Goal: Information Seeking & Learning: Learn about a topic

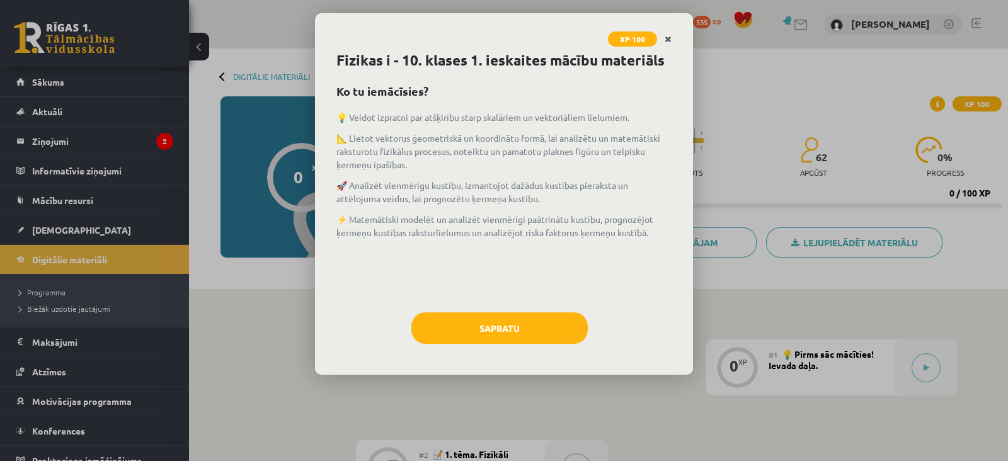
click at [669, 39] on icon "Close" at bounding box center [668, 39] width 7 height 9
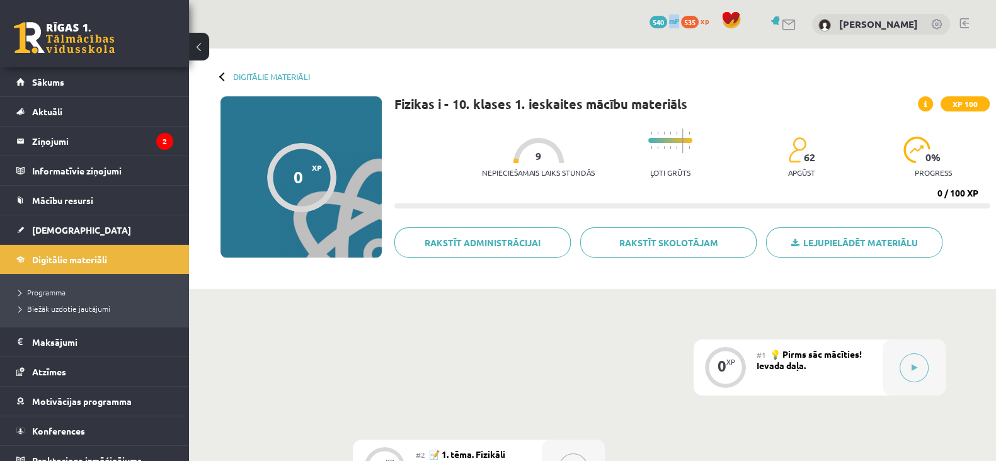
click at [669, 39] on div "0 Dāvanas 540 mP 535 xp [PERSON_NAME]" at bounding box center [592, 24] width 807 height 49
click at [905, 367] on button at bounding box center [914, 367] width 29 height 29
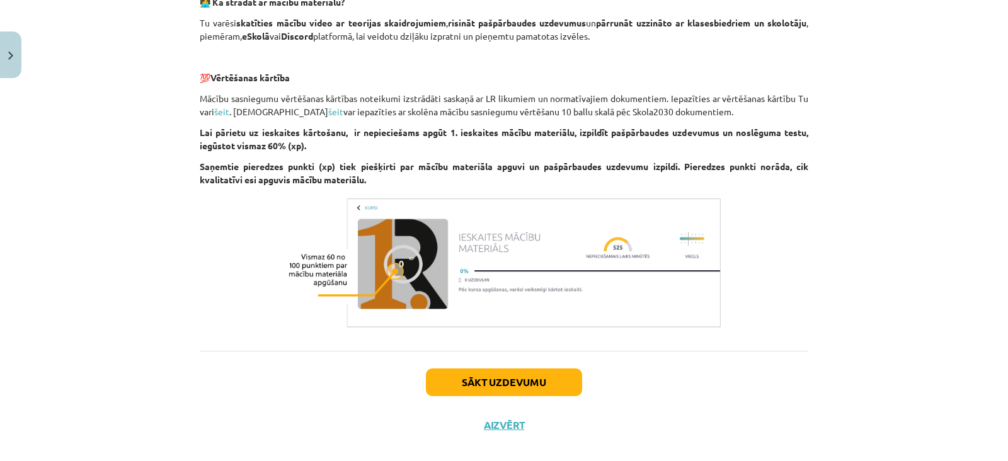
scroll to position [896, 0]
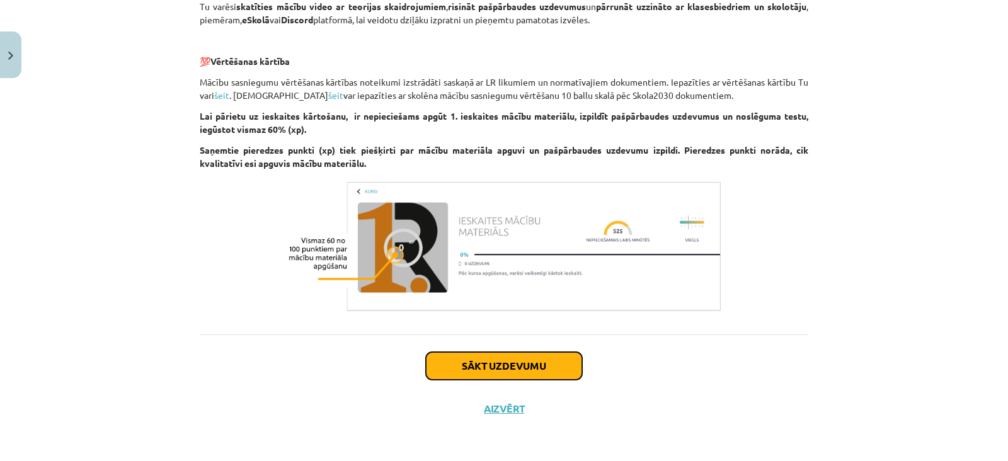
click at [503, 366] on button "Sākt uzdevumu" at bounding box center [504, 366] width 156 height 28
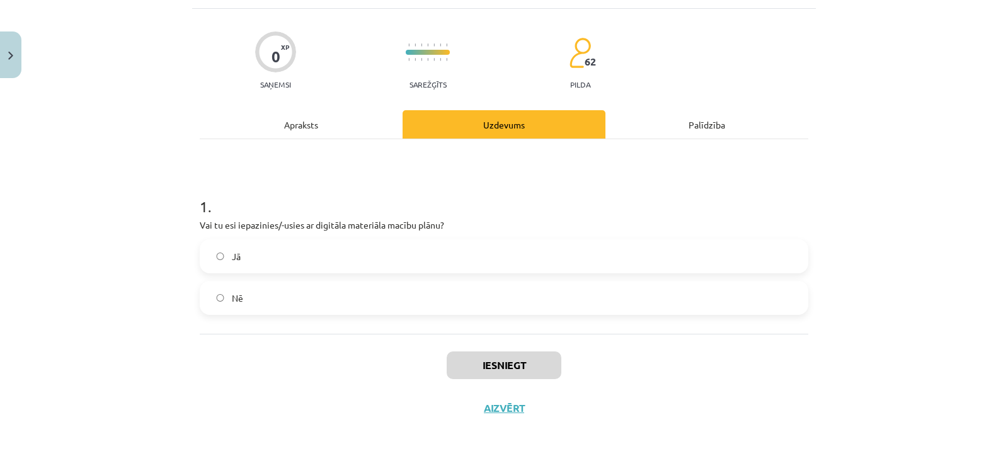
scroll to position [31, 0]
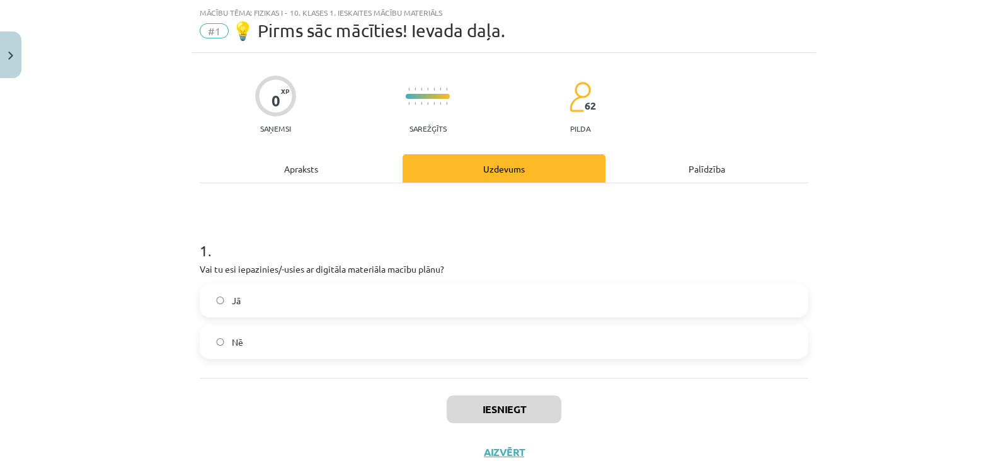
click at [379, 304] on label "Jā" at bounding box center [504, 300] width 606 height 31
click at [470, 411] on button "Iesniegt" at bounding box center [504, 410] width 115 height 28
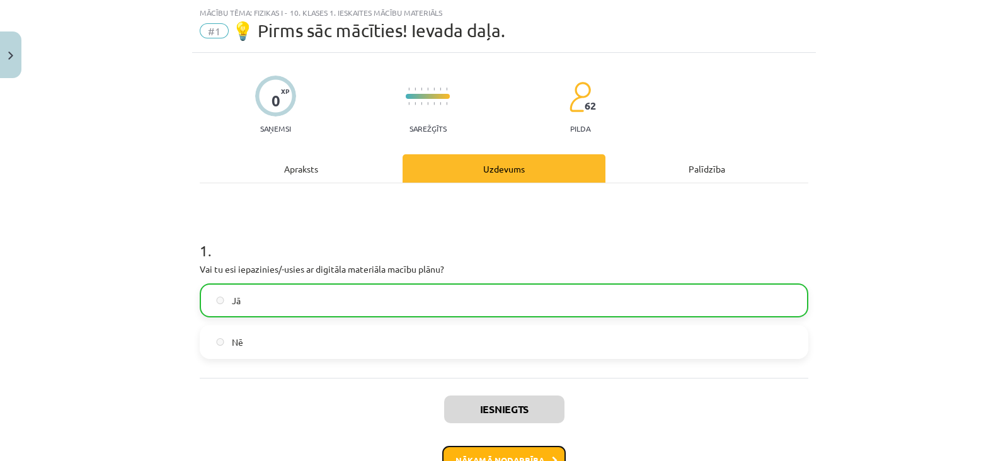
click at [491, 446] on button "Nākamā nodarbība" at bounding box center [503, 460] width 123 height 29
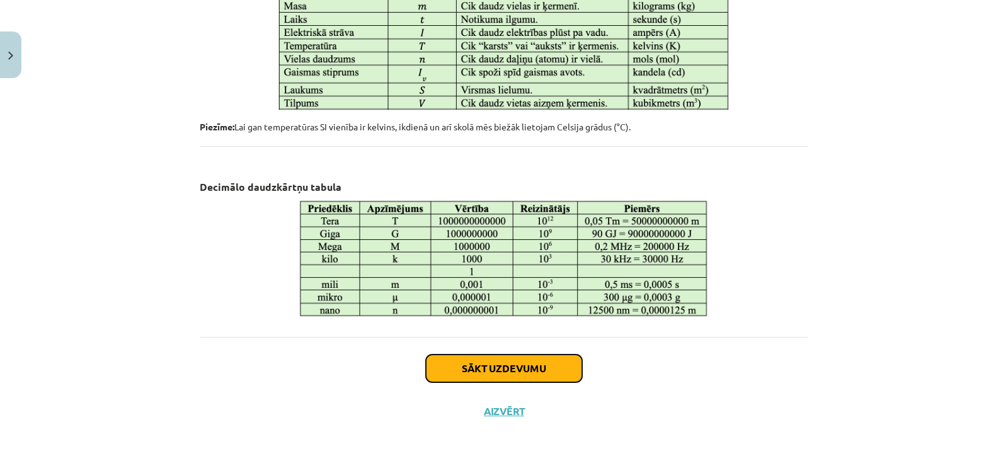
click at [428, 363] on button "Sākt uzdevumu" at bounding box center [504, 369] width 156 height 28
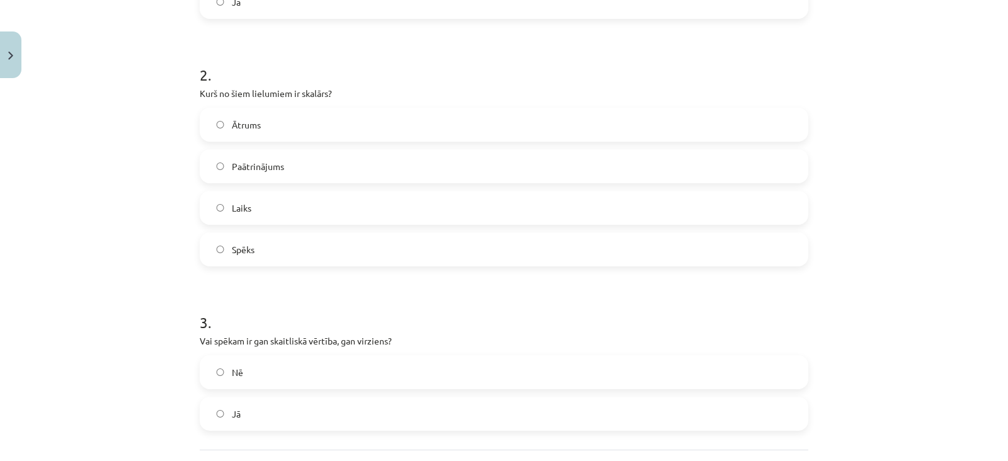
scroll to position [486, 0]
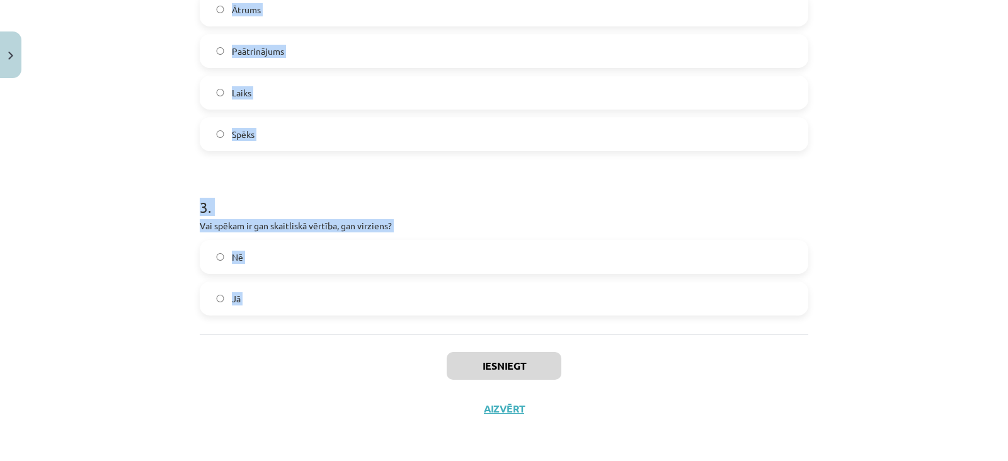
drag, startPoint x: 175, startPoint y: 193, endPoint x: 321, endPoint y: 358, distance: 220.0
click at [321, 358] on div "Mācību tēma: Fizikas i - 10. klases 1. ieskaites mācību materiāls #2 📝 1. tēma.…" at bounding box center [504, 230] width 1008 height 461
click at [299, 340] on div "Iesniegt Aizvērt" at bounding box center [504, 379] width 609 height 88
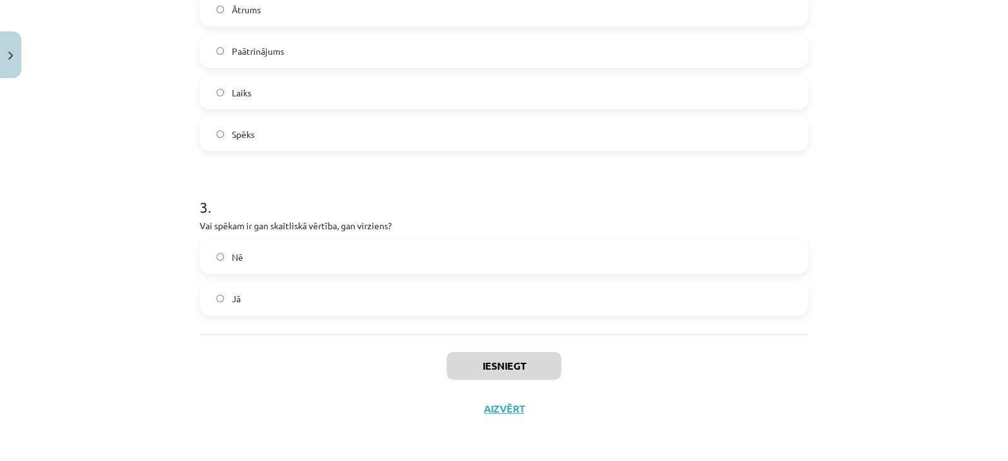
click at [299, 290] on label "Jā" at bounding box center [504, 298] width 606 height 31
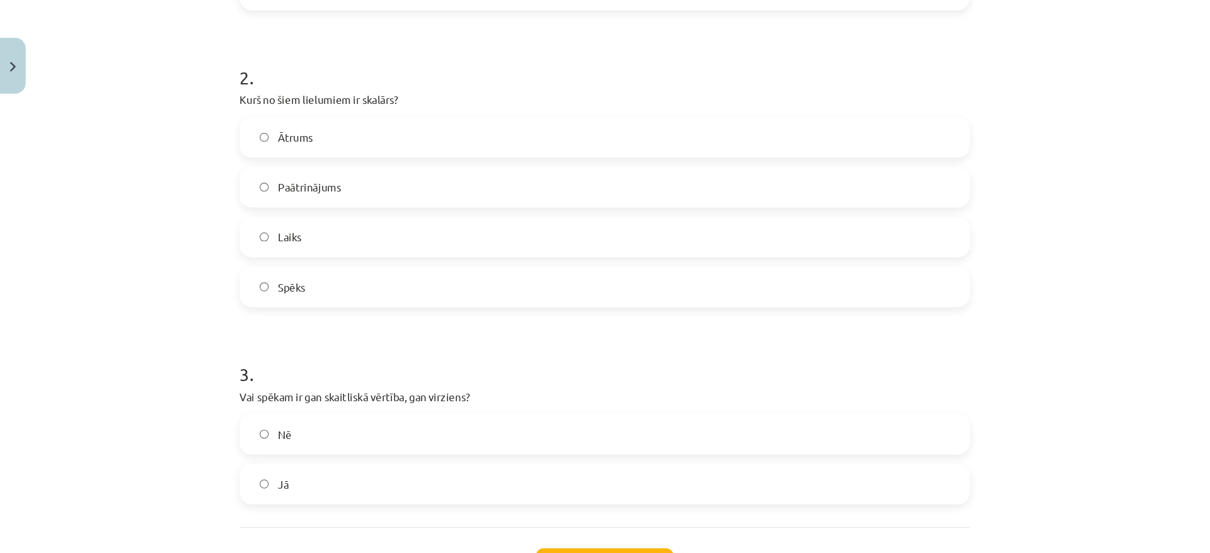
scroll to position [365, 0]
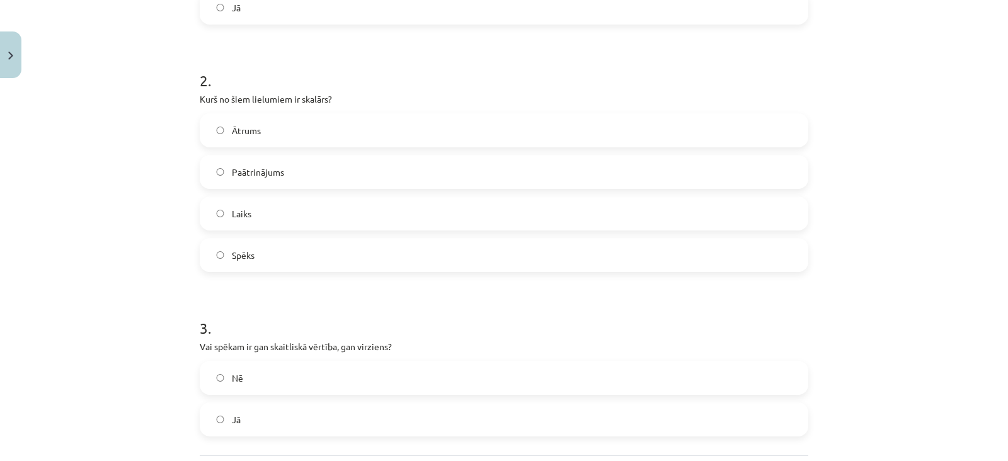
click at [307, 206] on label "Laiks" at bounding box center [504, 213] width 606 height 31
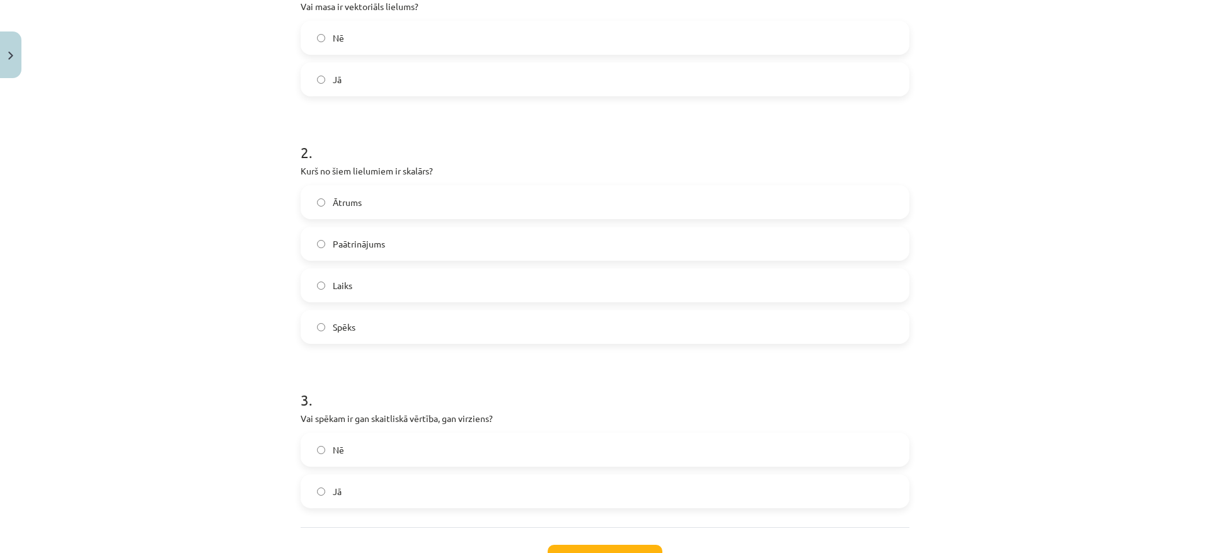
scroll to position [277, 0]
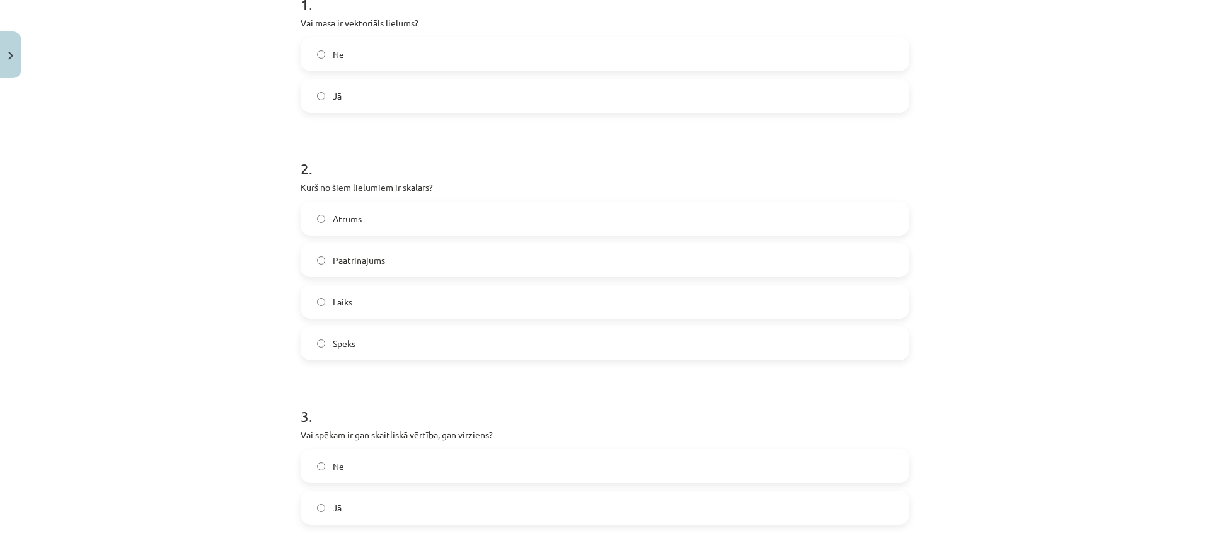
click at [367, 53] on label "Nē" at bounding box center [605, 53] width 606 height 31
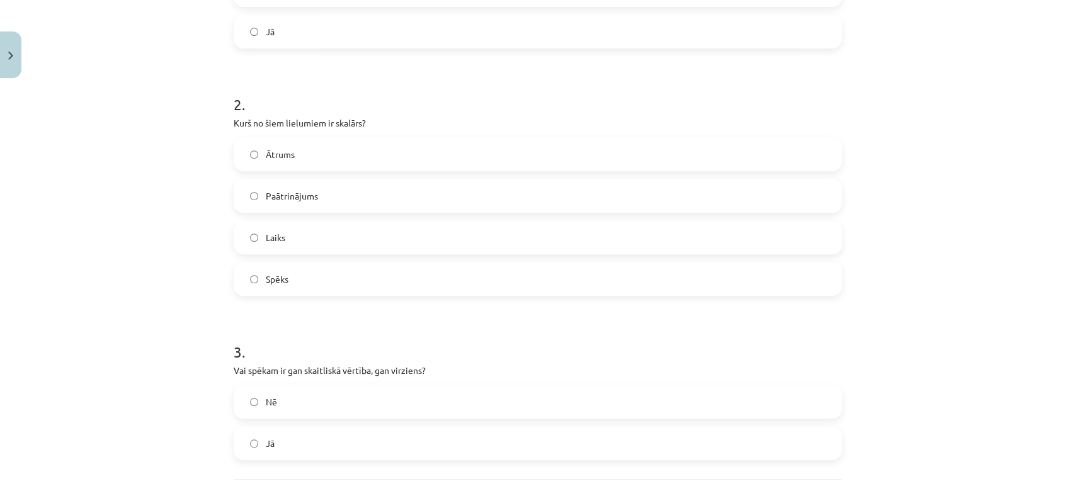
scroll to position [456, 0]
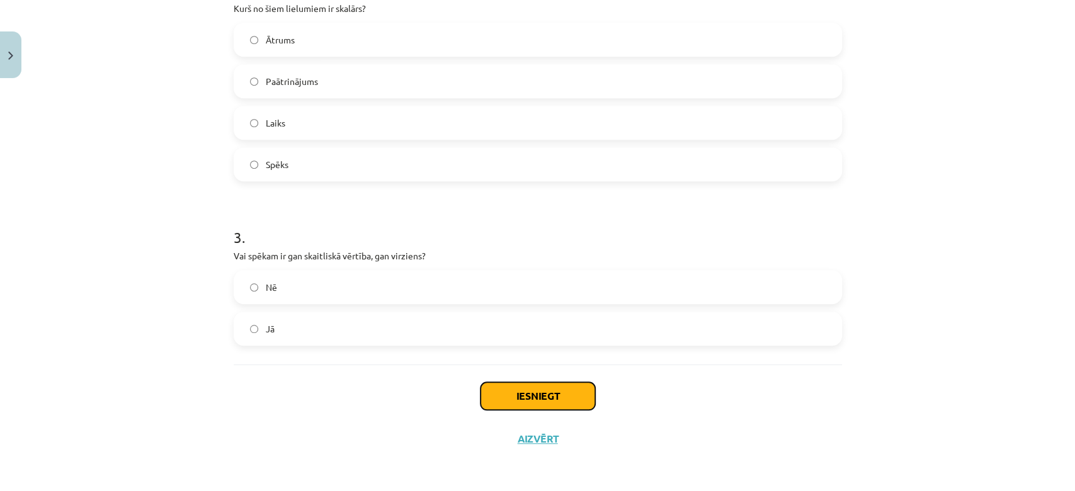
click at [493, 408] on button "Iesniegt" at bounding box center [538, 396] width 115 height 28
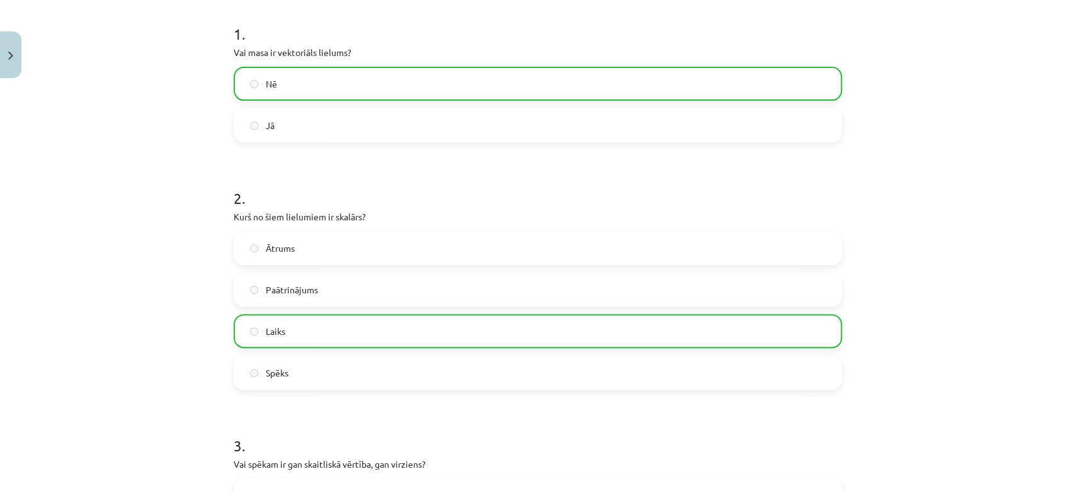
scroll to position [496, 0]
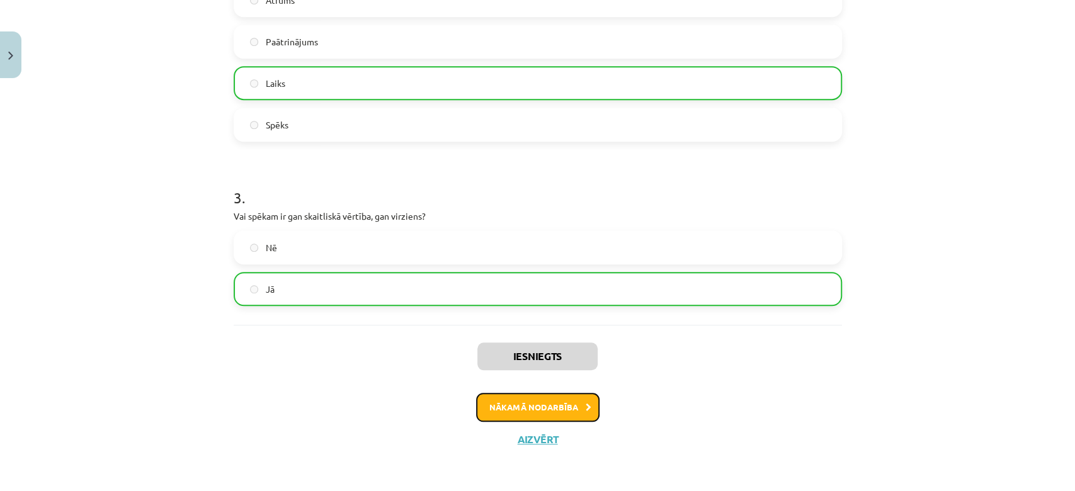
click at [521, 409] on button "Nākamā nodarbība" at bounding box center [537, 407] width 123 height 29
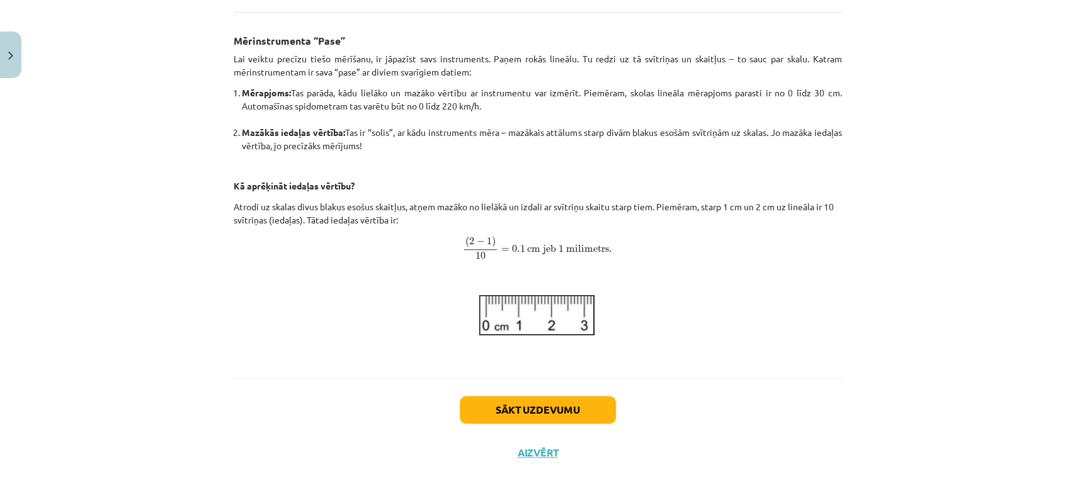
scroll to position [481, 0]
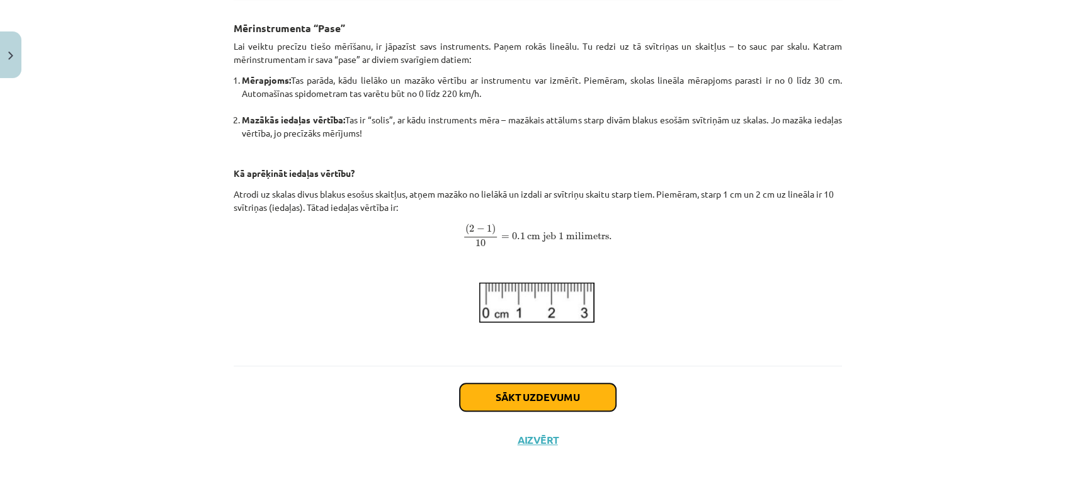
click at [523, 398] on button "Sākt uzdevumu" at bounding box center [538, 398] width 156 height 28
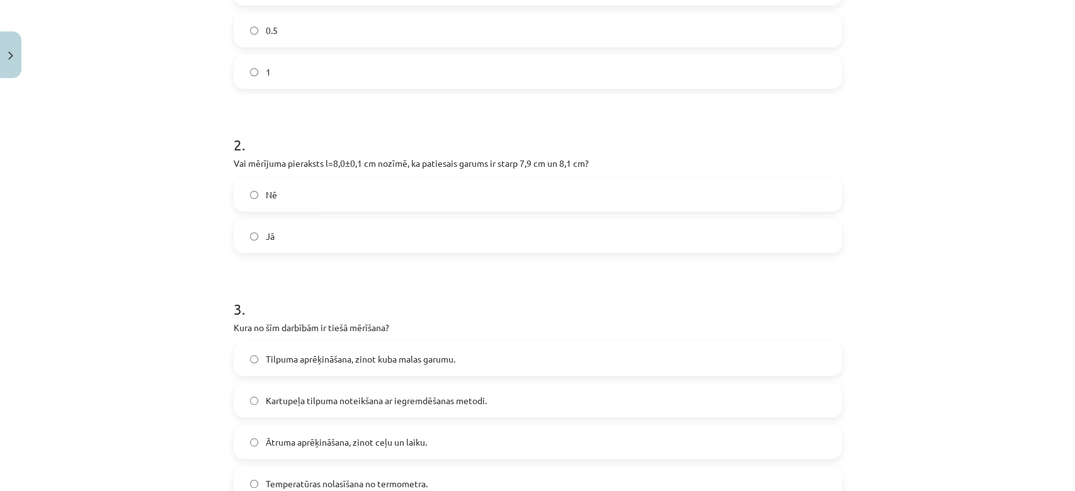
scroll to position [426, 0]
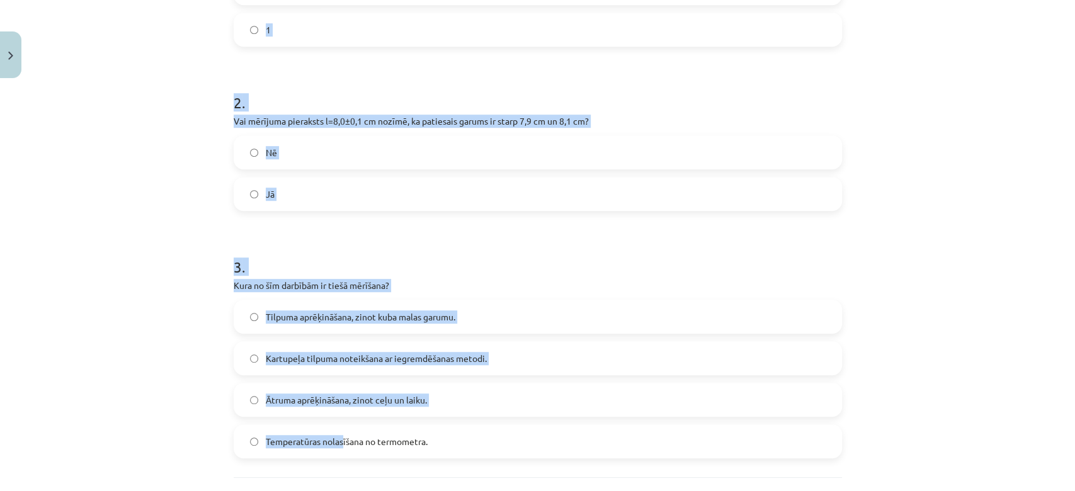
drag, startPoint x: 267, startPoint y: 311, endPoint x: 336, endPoint y: 440, distance: 146.3
click at [336, 440] on div "Mācību tēma: Fizikas i - 10. klases 1. ieskaites mācību materiāls #3 📝 2. tēma.…" at bounding box center [537, 245] width 1075 height 491
click at [77, 401] on div "Mācību tēma: Fizikas i - 10. klases 1. ieskaites mācību materiāls #3 📝 2. tēma.…" at bounding box center [537, 245] width 1075 height 491
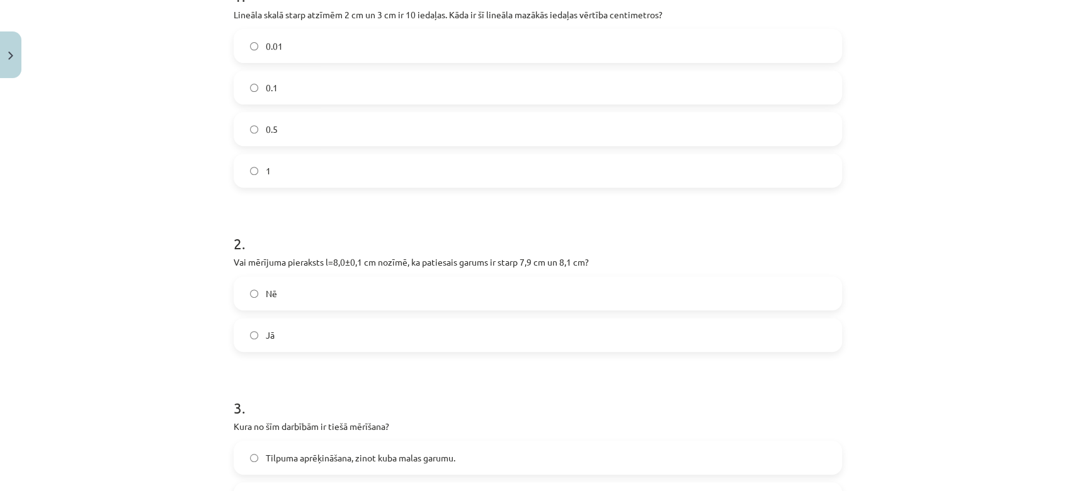
scroll to position [539, 0]
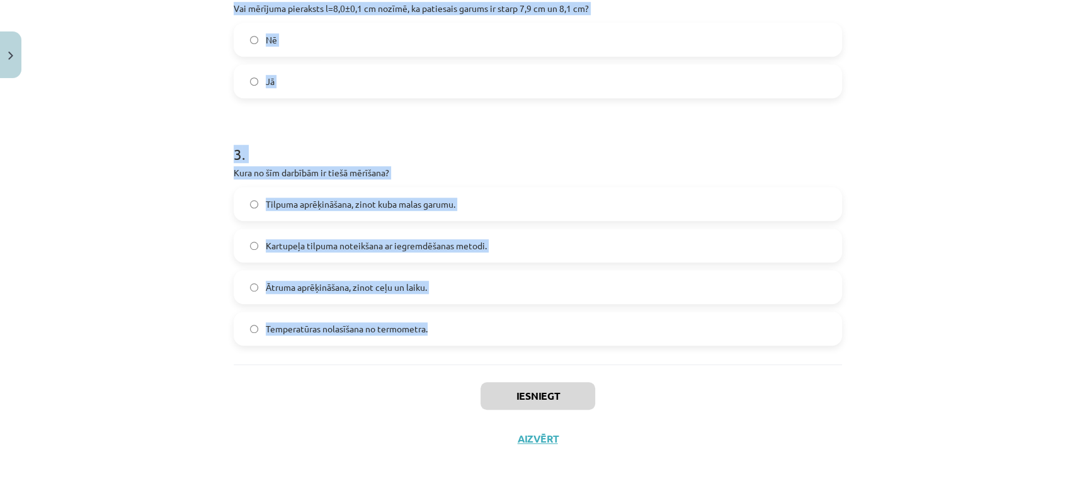
drag, startPoint x: 217, startPoint y: 275, endPoint x: 449, endPoint y: 353, distance: 245.2
click at [449, 353] on div "Mācību tēma: Fizikas i - 10. klases 1. ieskaites mācību materiāls #3 📝 2. tēma.…" at bounding box center [537, 245] width 1075 height 491
copy form "1 . Lineāla skalā starp atzīmēm 2 cm un 3 cm ir 10 iedaļas. Kāda ir šī lineāla …"
